Goal: Task Accomplishment & Management: Manage account settings

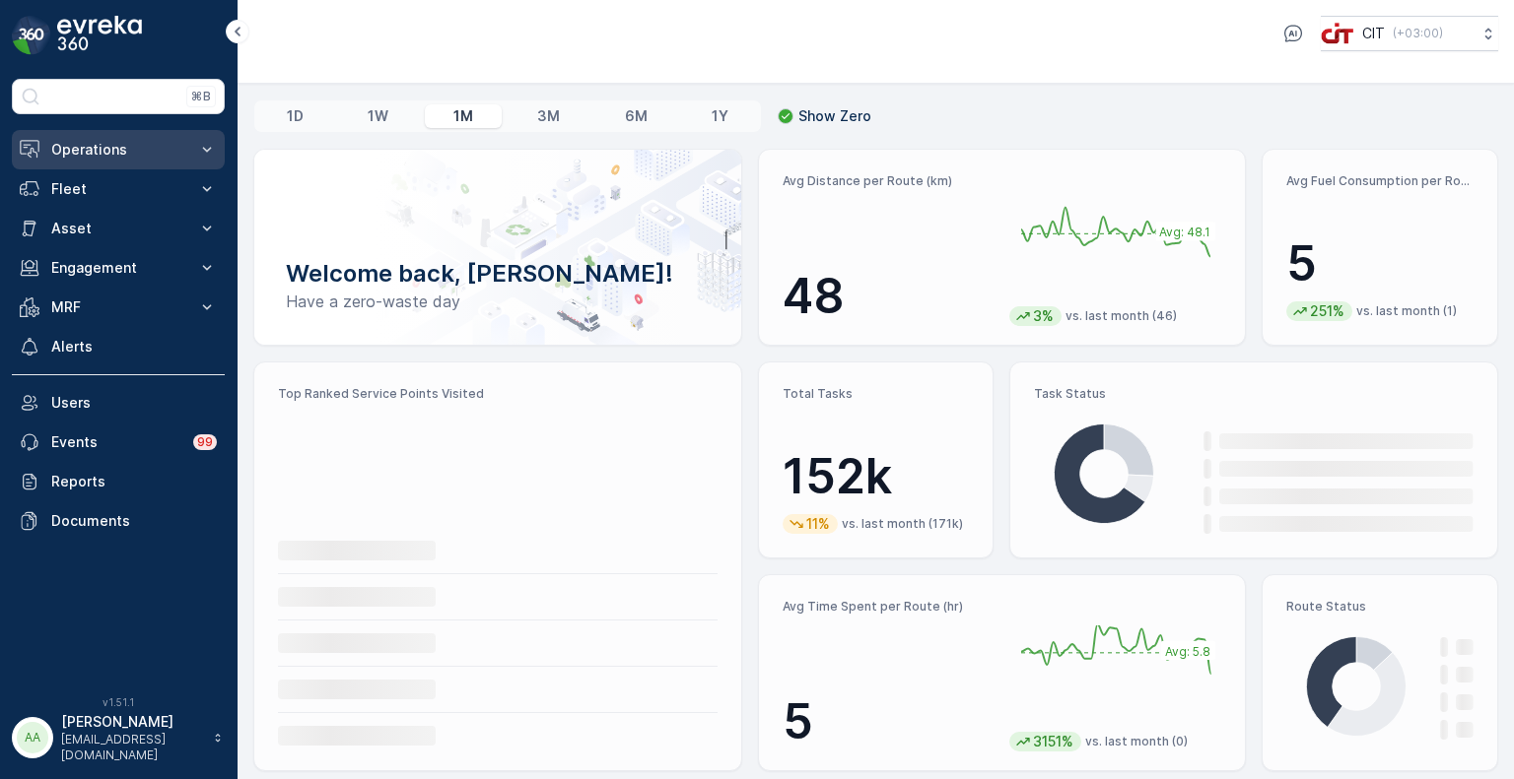
click at [91, 148] on p "Operations" at bounding box center [118, 150] width 134 height 20
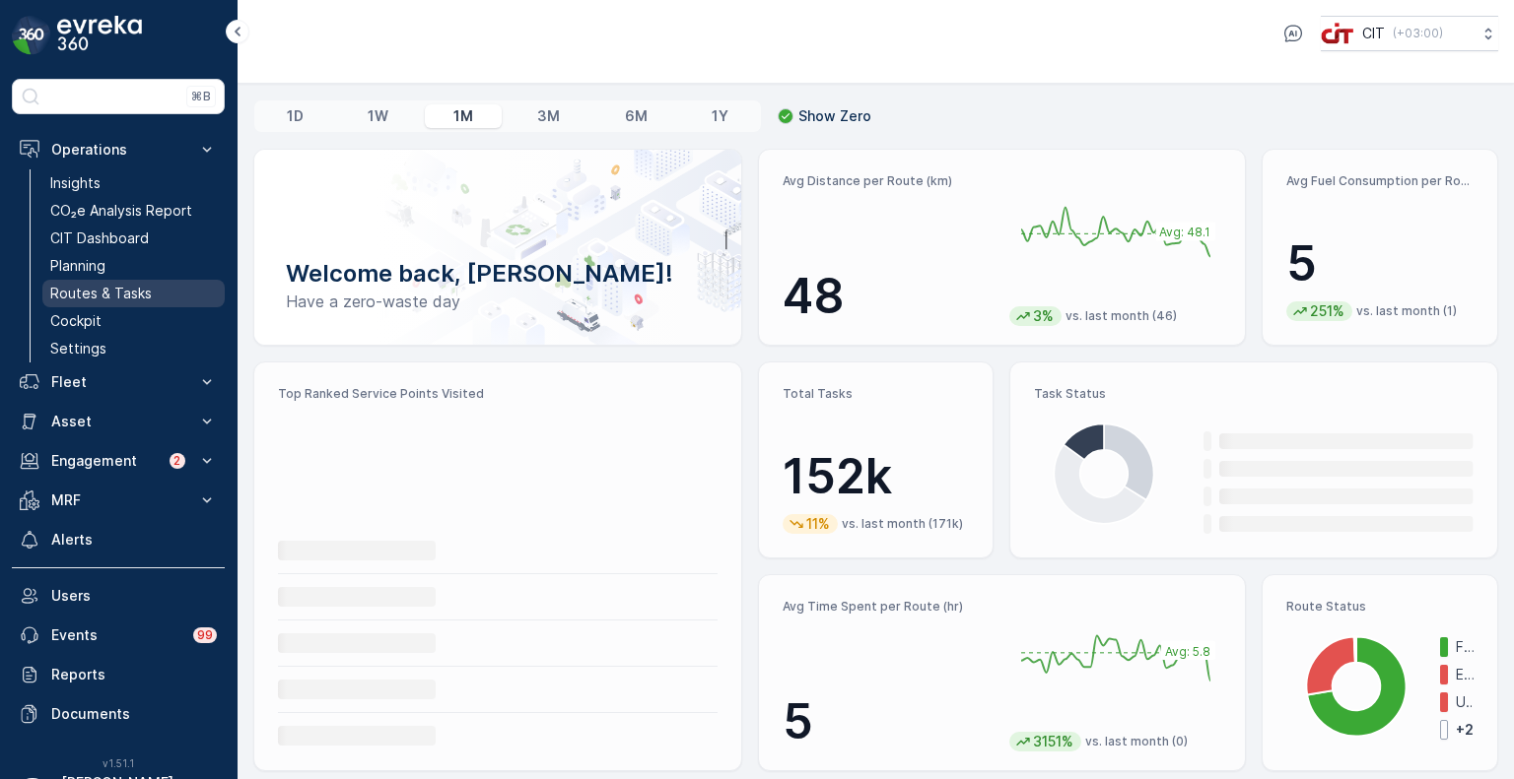
click at [103, 287] on p "Routes & Tasks" at bounding box center [100, 294] width 101 height 20
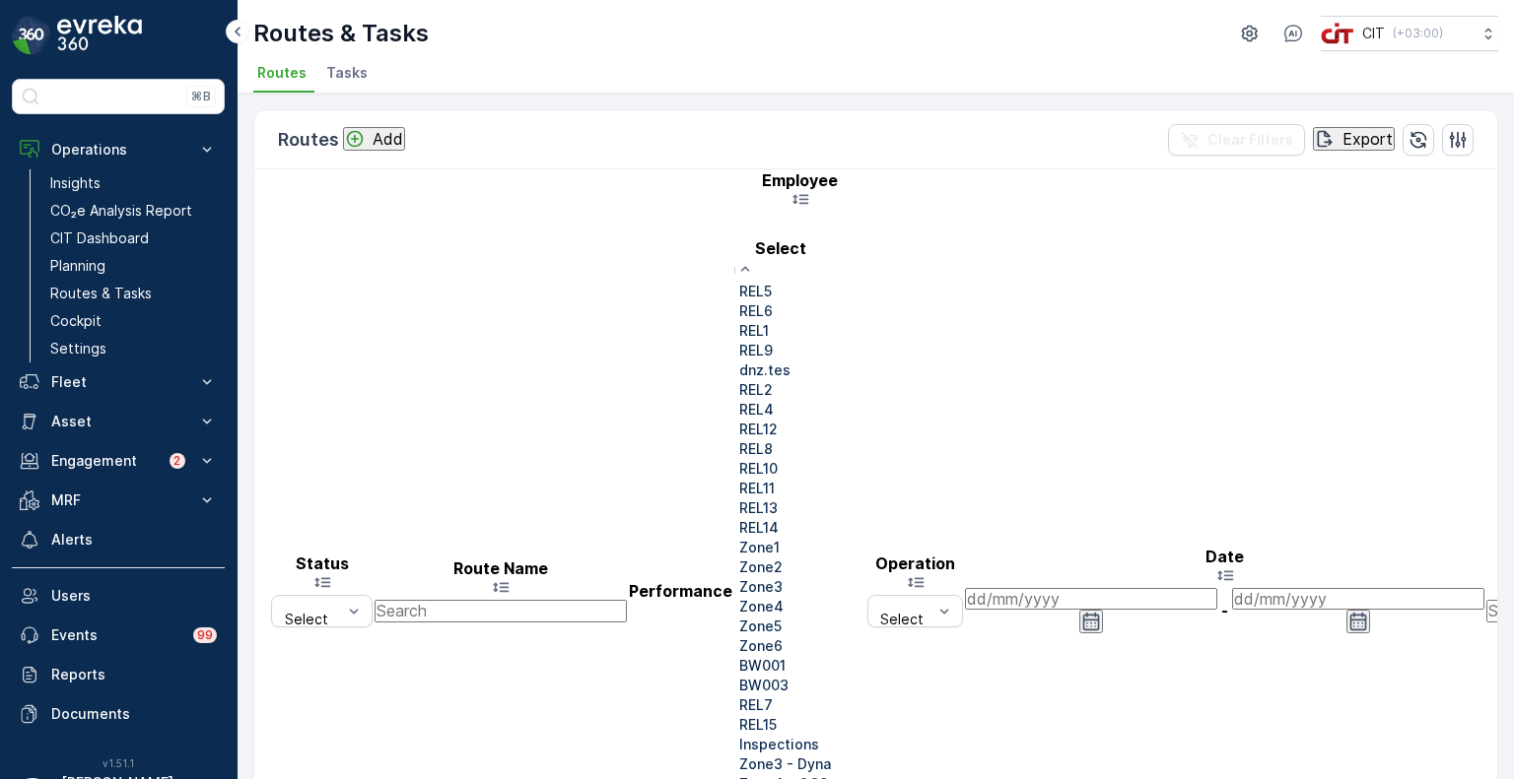
click at [774, 420] on p "REL4" at bounding box center [756, 410] width 34 height 20
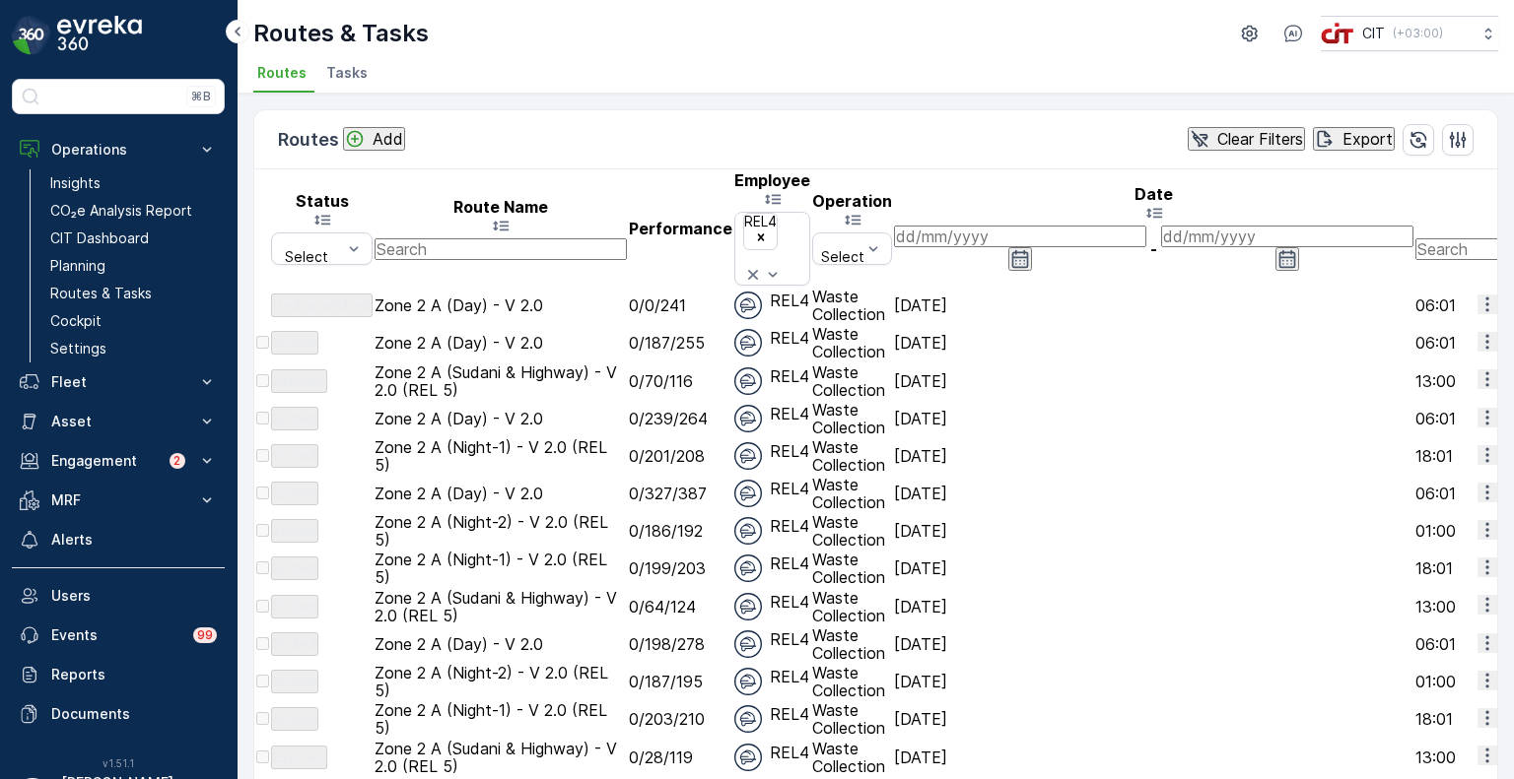
click at [1477, 295] on icon "button" at bounding box center [1487, 305] width 20 height 20
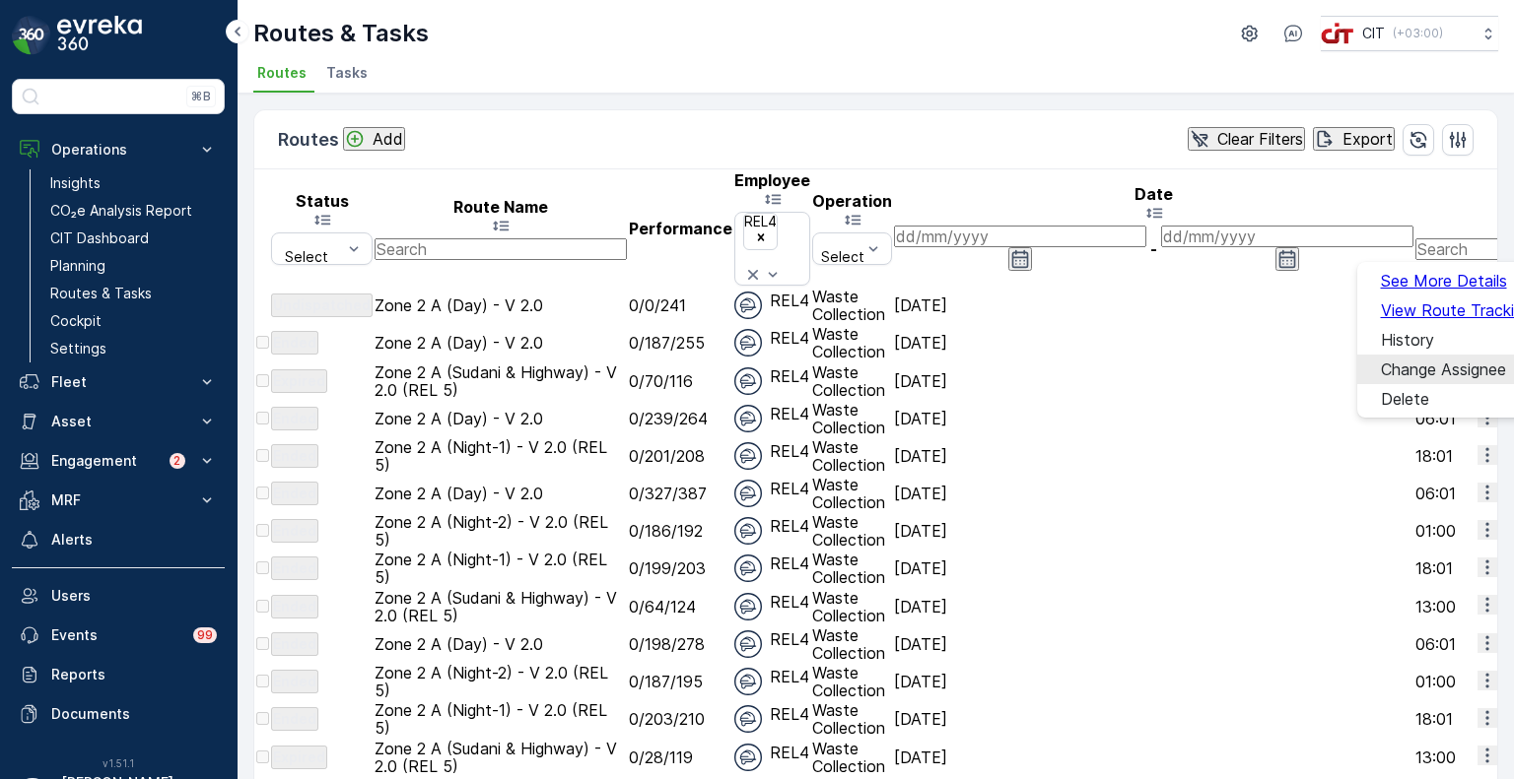
click at [1415, 361] on span "Change Assignee" at bounding box center [1442, 370] width 125 height 18
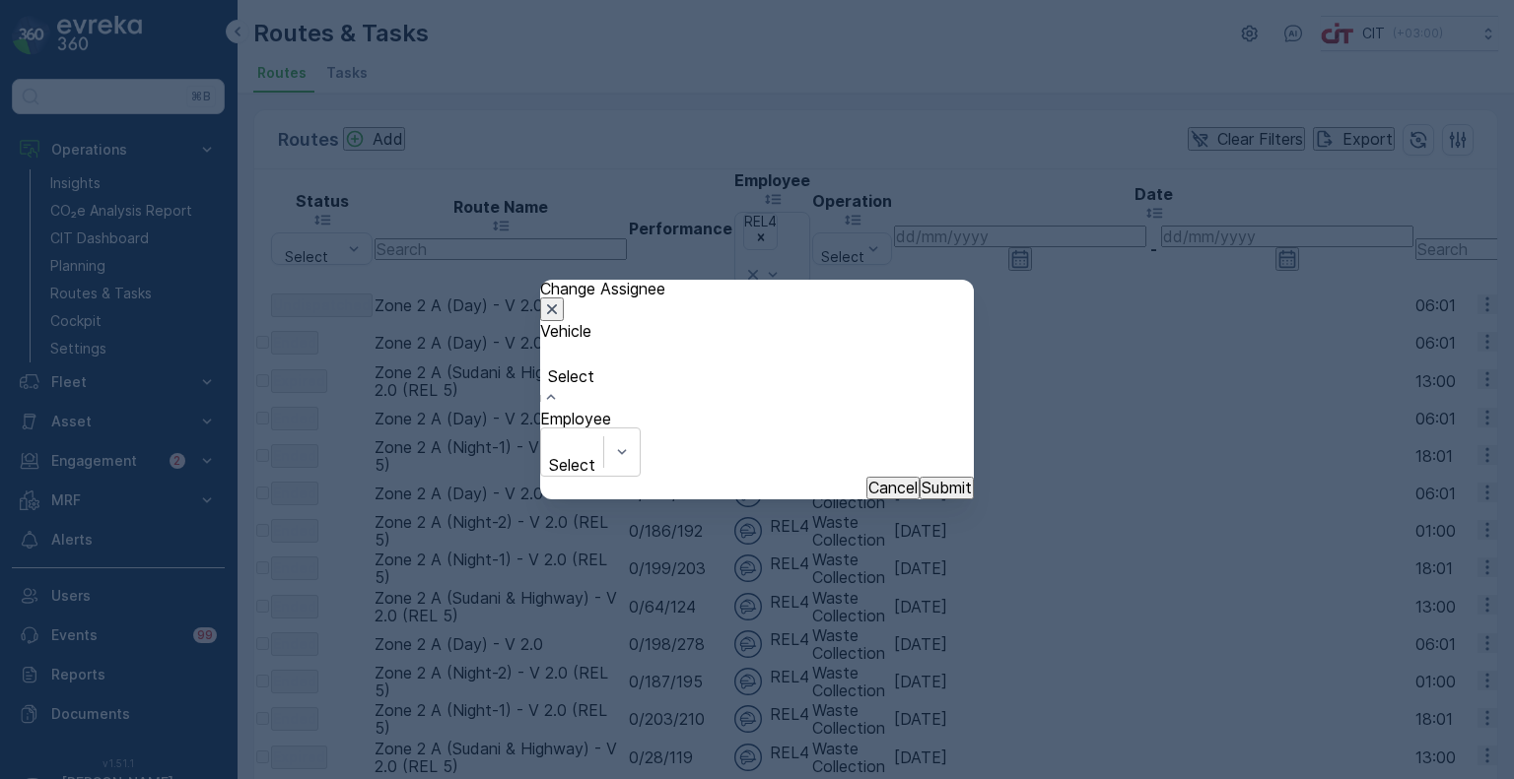
click at [602, 410] on div at bounding box center [571, 398] width 62 height 23
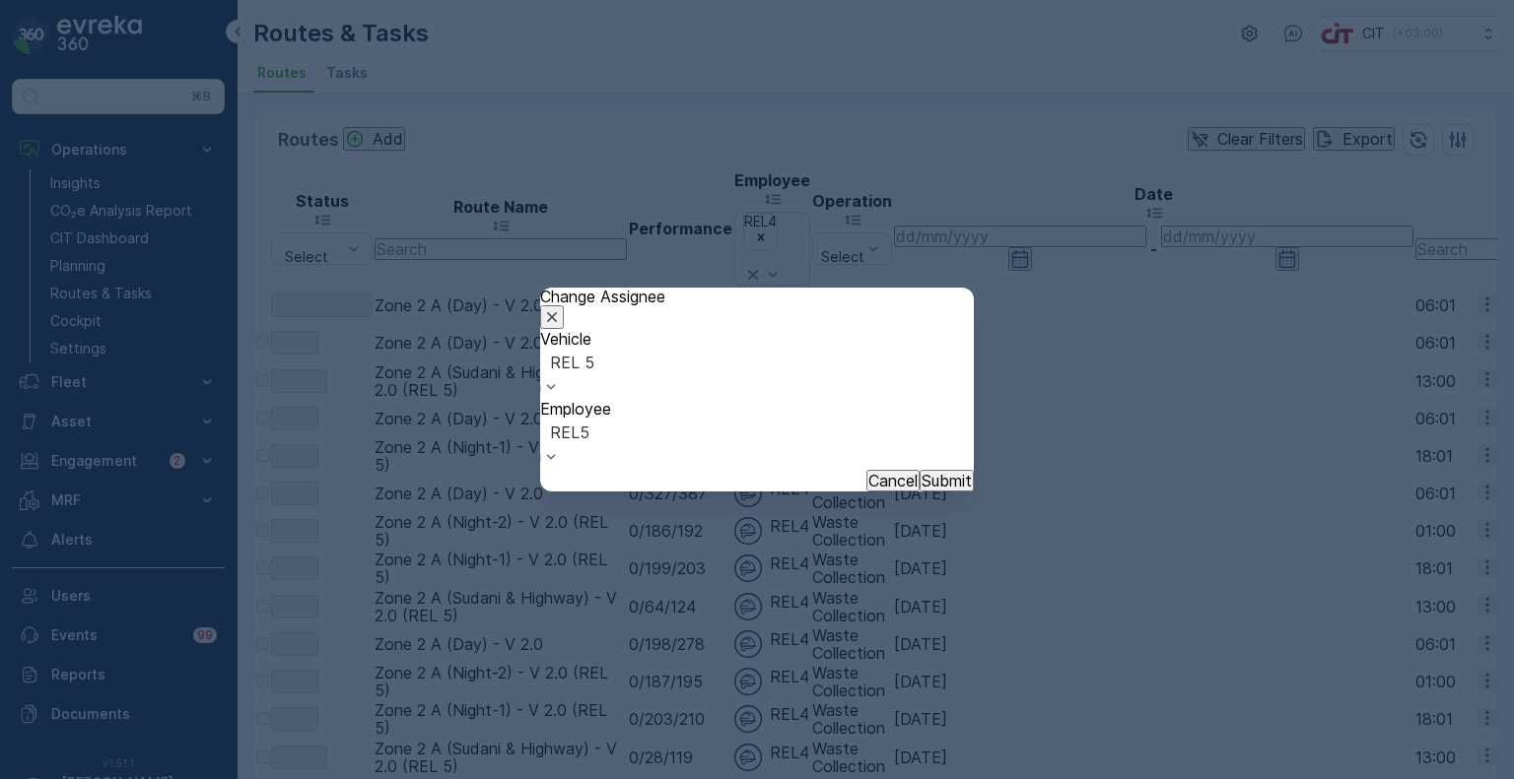
click at [921, 472] on p "Submit" at bounding box center [946, 481] width 50 height 18
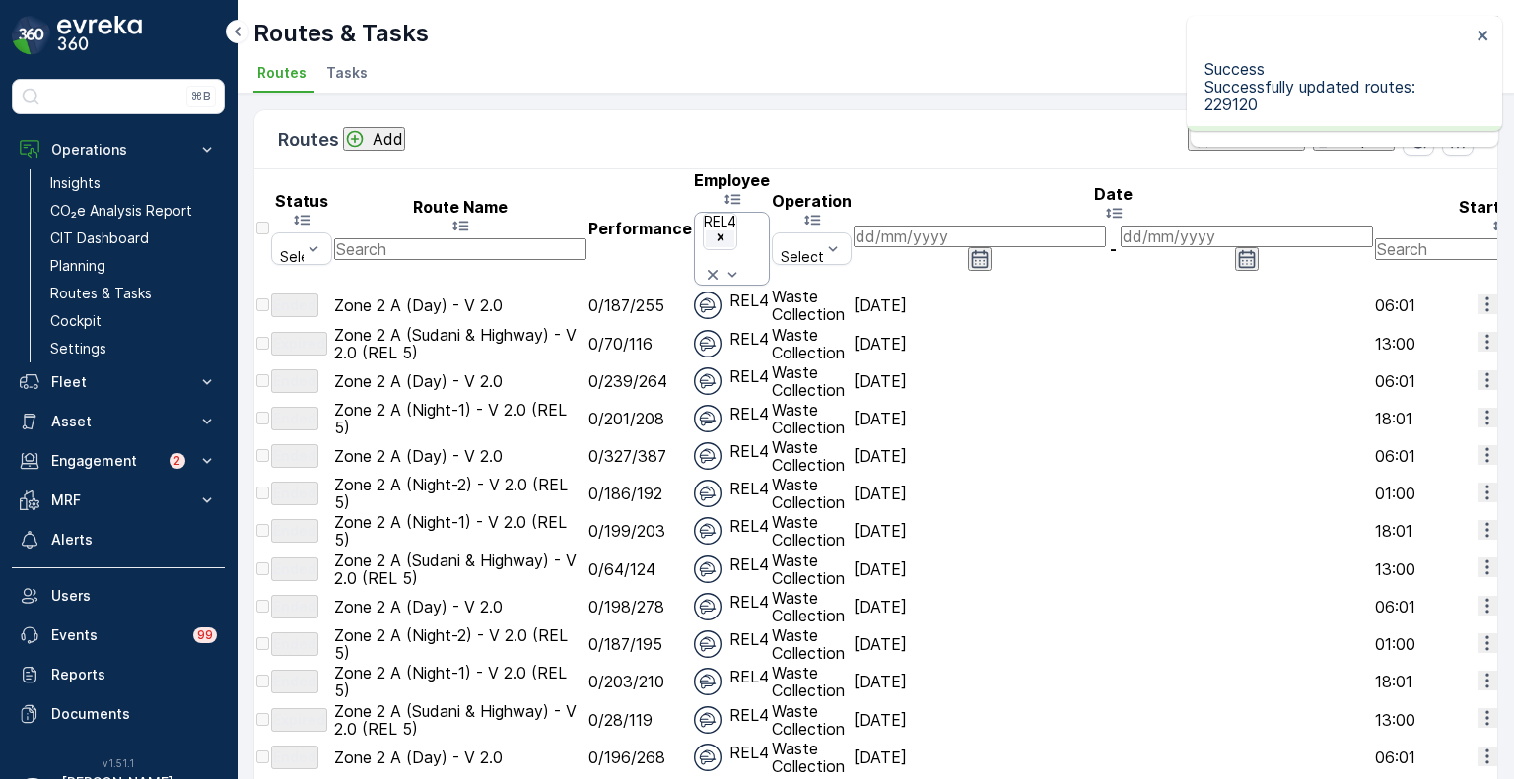
click at [727, 231] on icon "Remove REL4" at bounding box center [720, 238] width 14 height 14
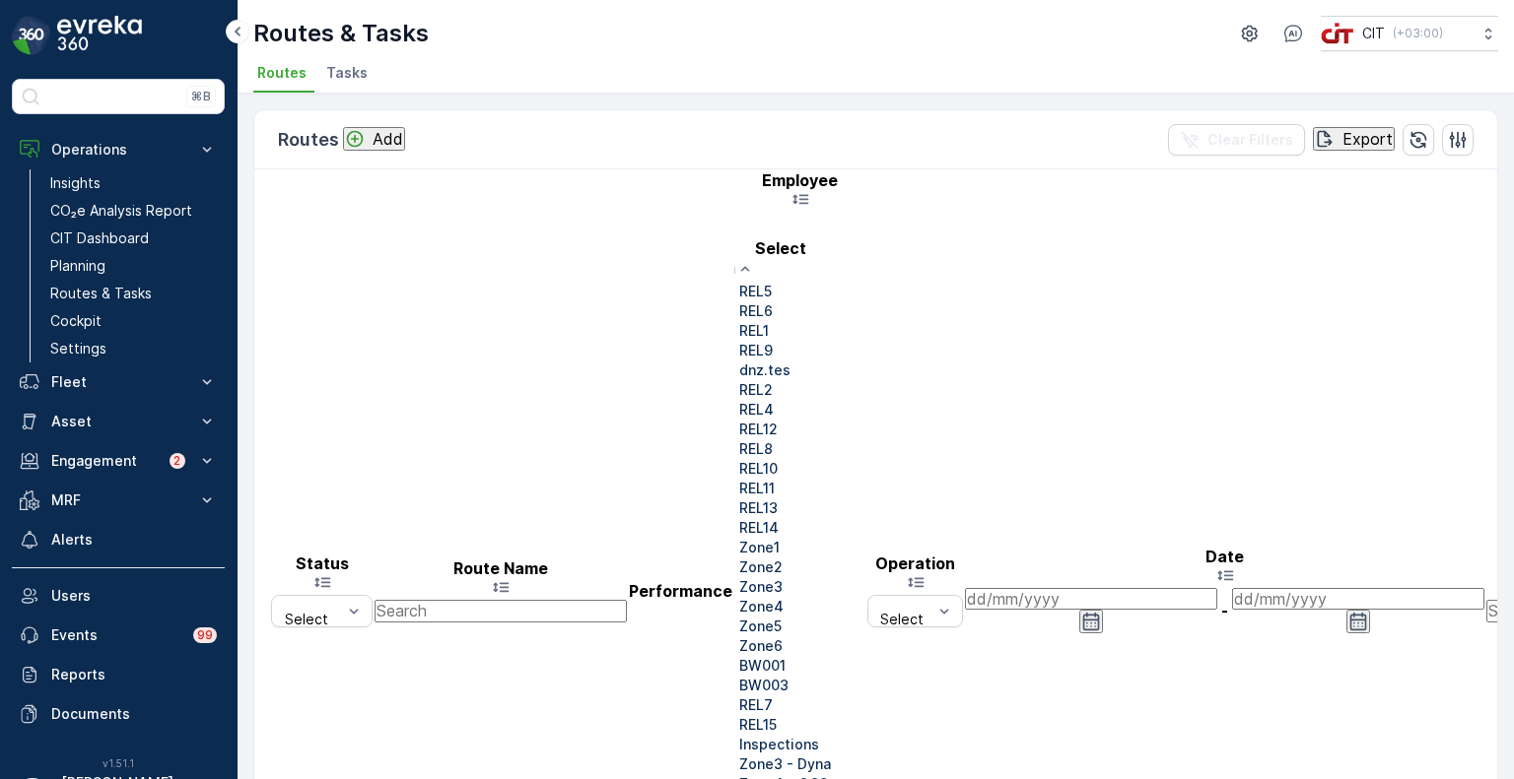
click at [772, 282] on p "REL5" at bounding box center [755, 292] width 33 height 20
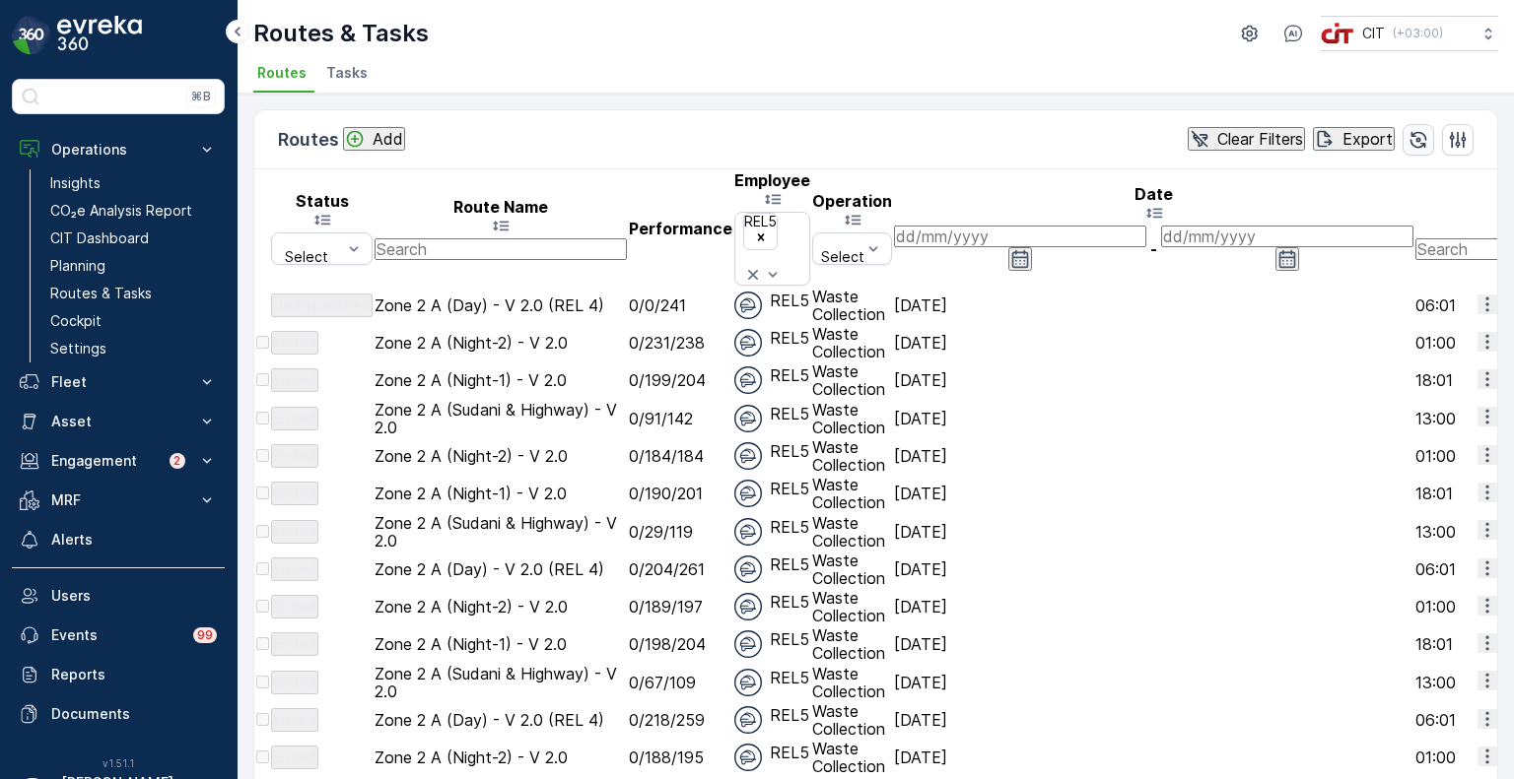
click at [1418, 139] on icon "button" at bounding box center [1418, 140] width 20 height 20
click at [1408, 141] on icon "button" at bounding box center [1418, 140] width 20 height 20
click at [85, 256] on p "Planning" at bounding box center [77, 266] width 55 height 20
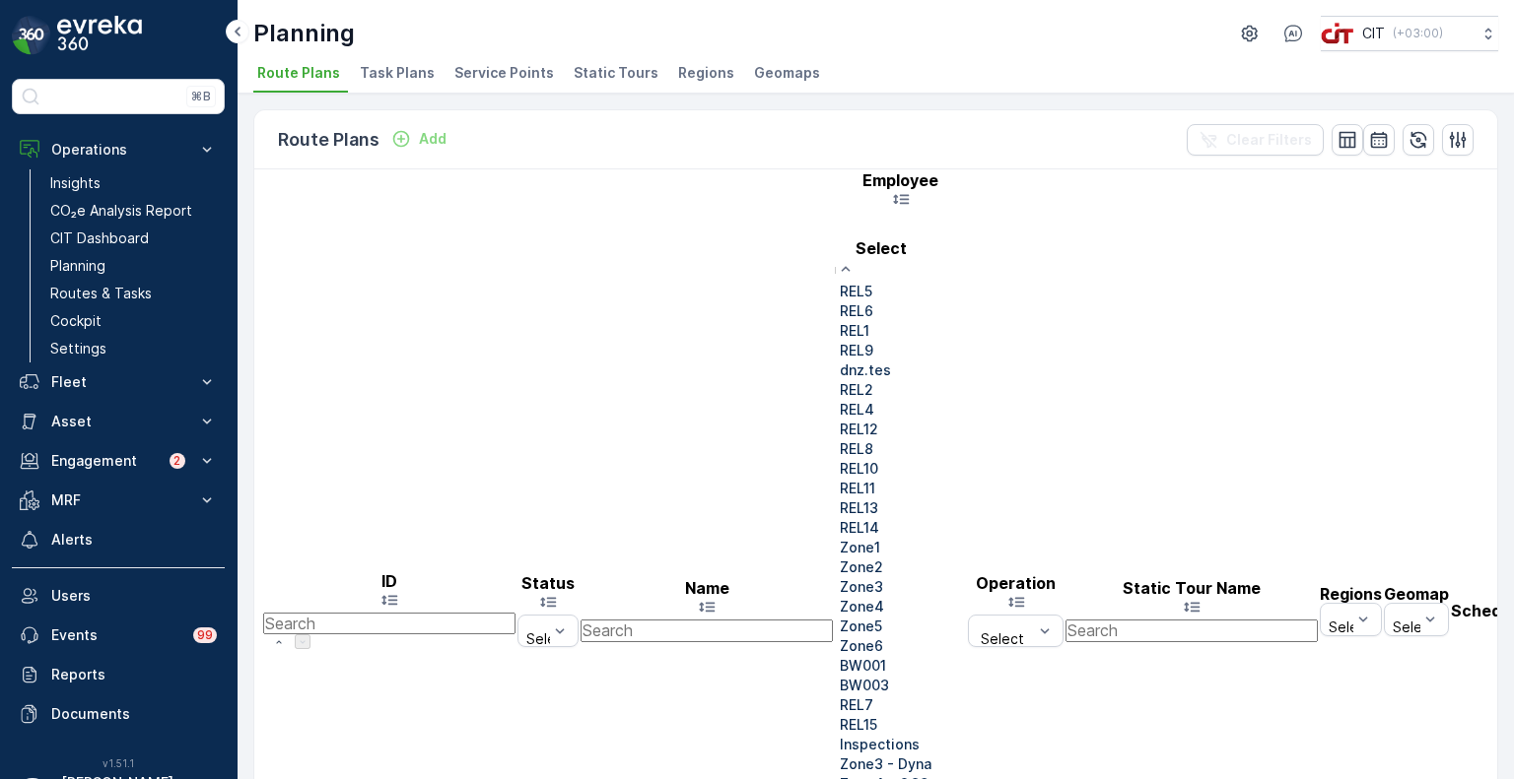
click at [874, 420] on p "REL4" at bounding box center [857, 410] width 34 height 20
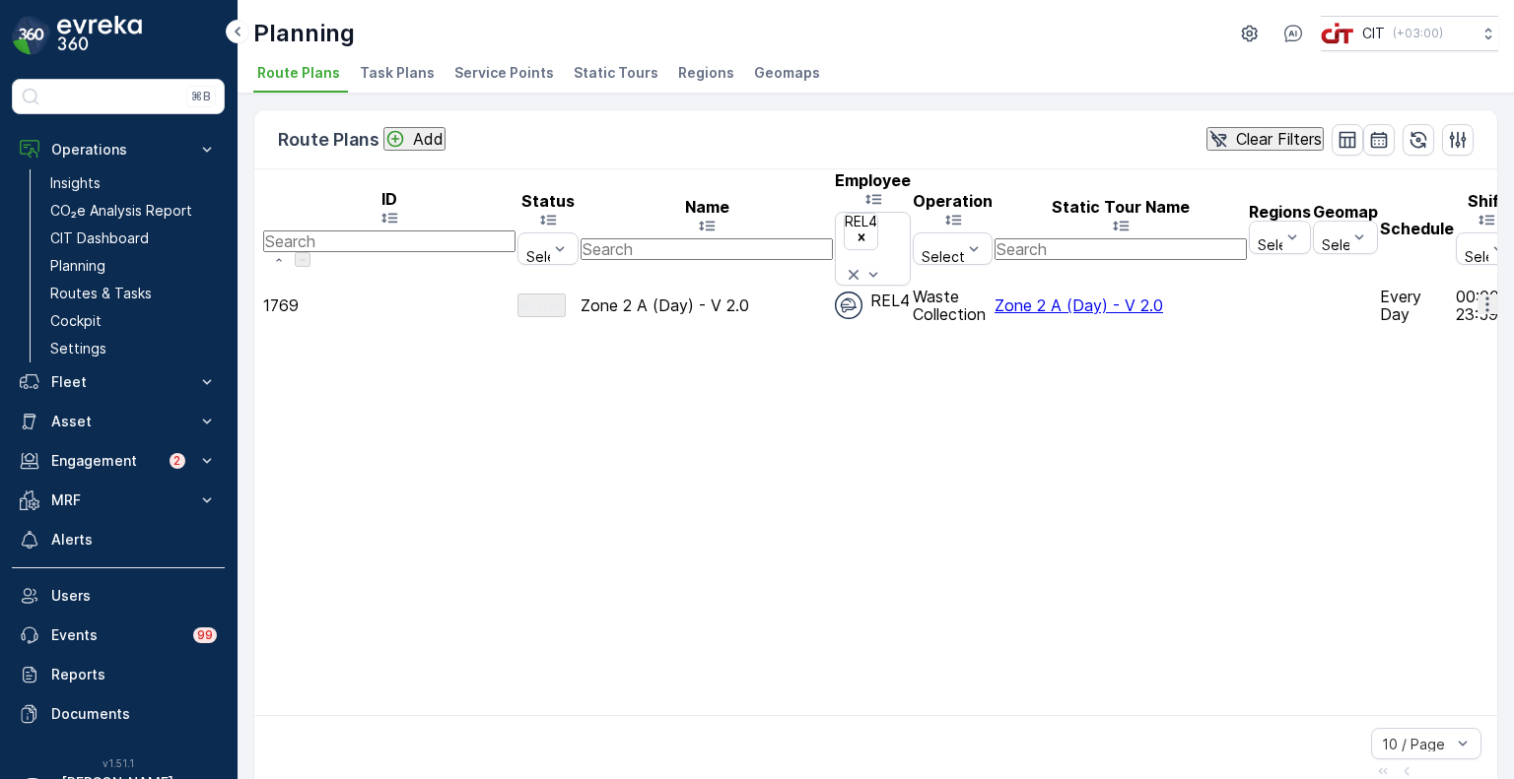
click at [1477, 295] on icon "button" at bounding box center [1487, 305] width 20 height 20
click at [1447, 281] on span "Edit Route Plan" at bounding box center [1472, 281] width 115 height 18
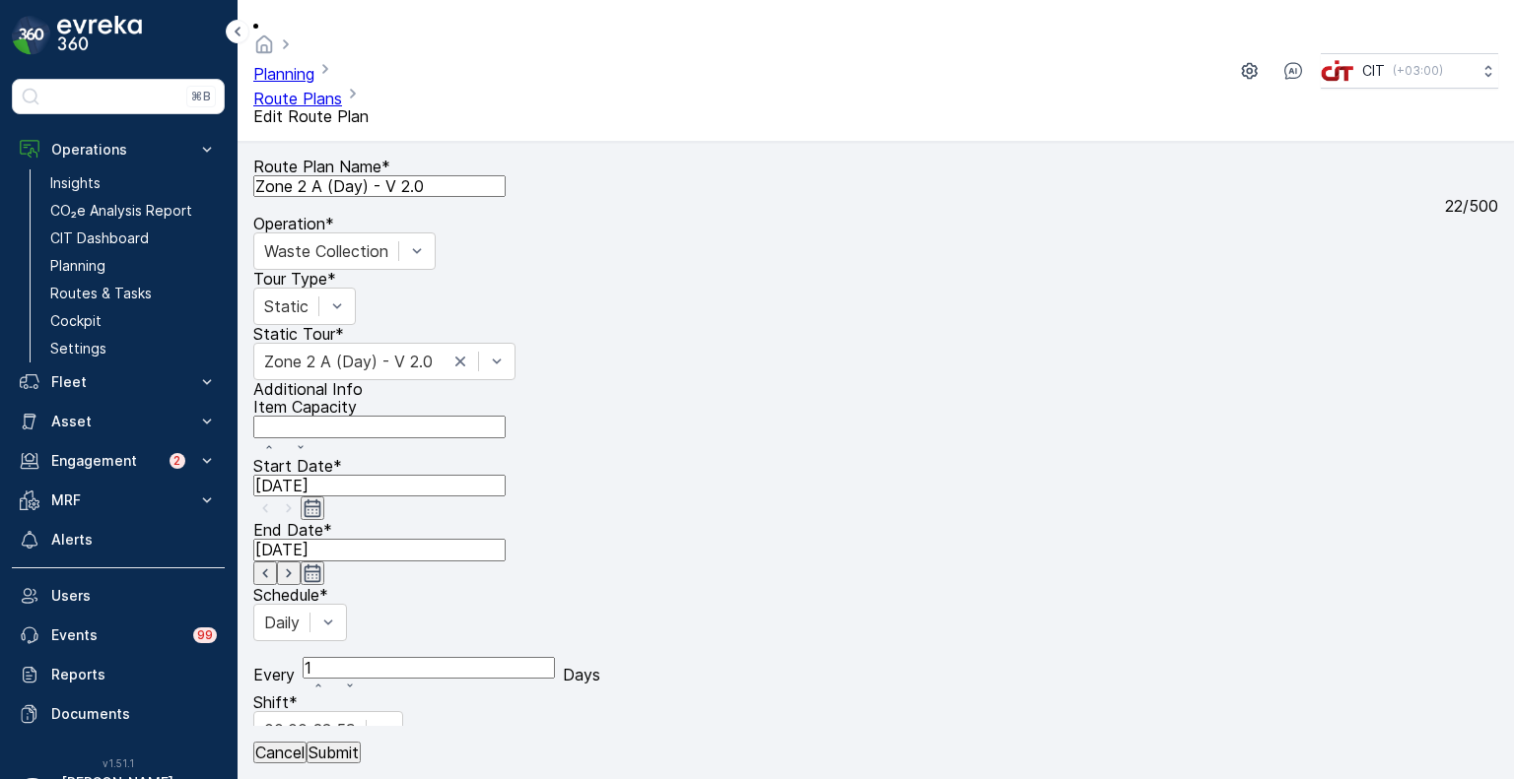
click at [349, 748] on p "Submit" at bounding box center [333, 753] width 50 height 18
